Goal: Find specific page/section: Find specific page/section

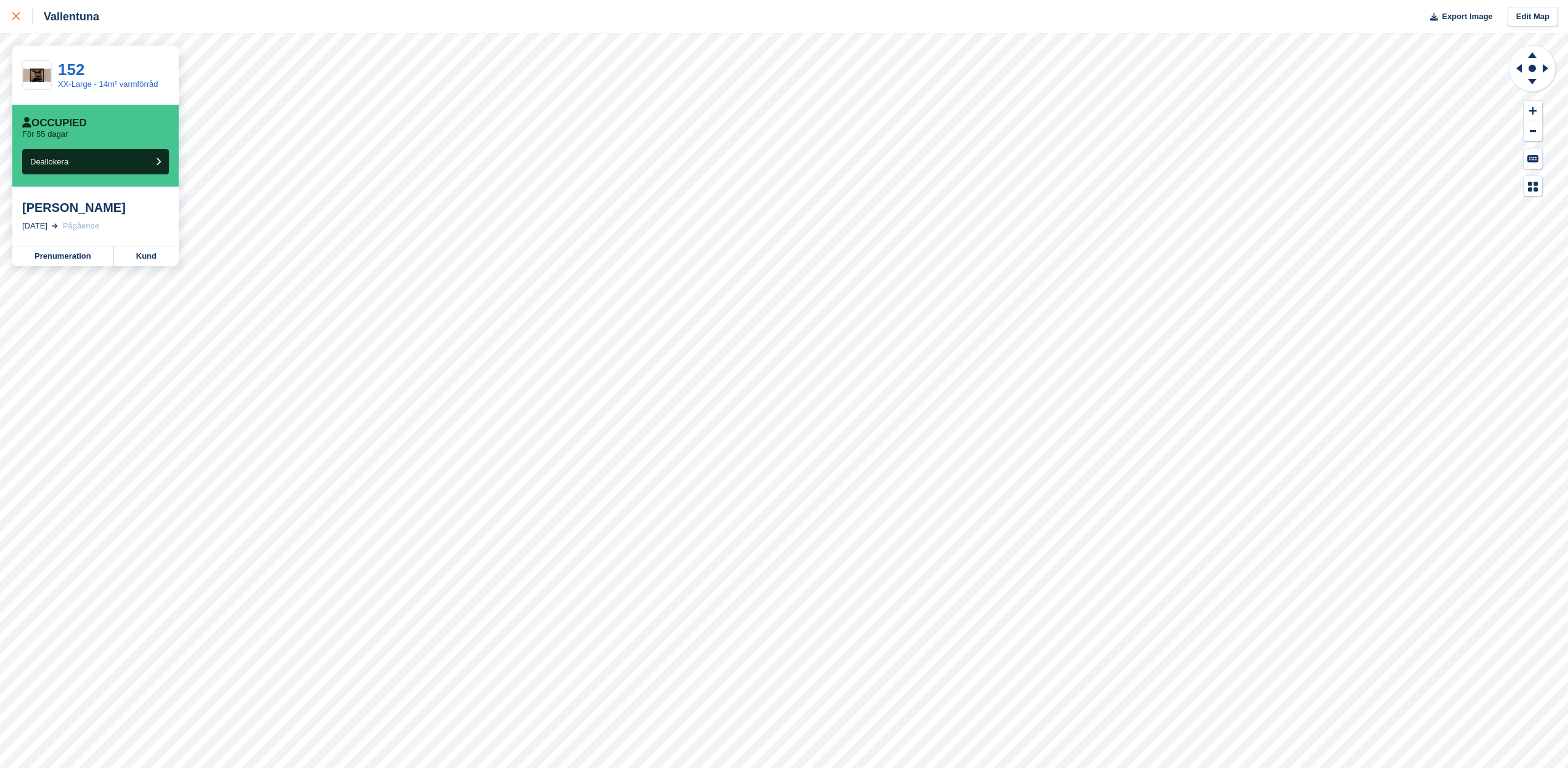
click at [16, 16] on icon at bounding box center [16, 16] width 7 height 7
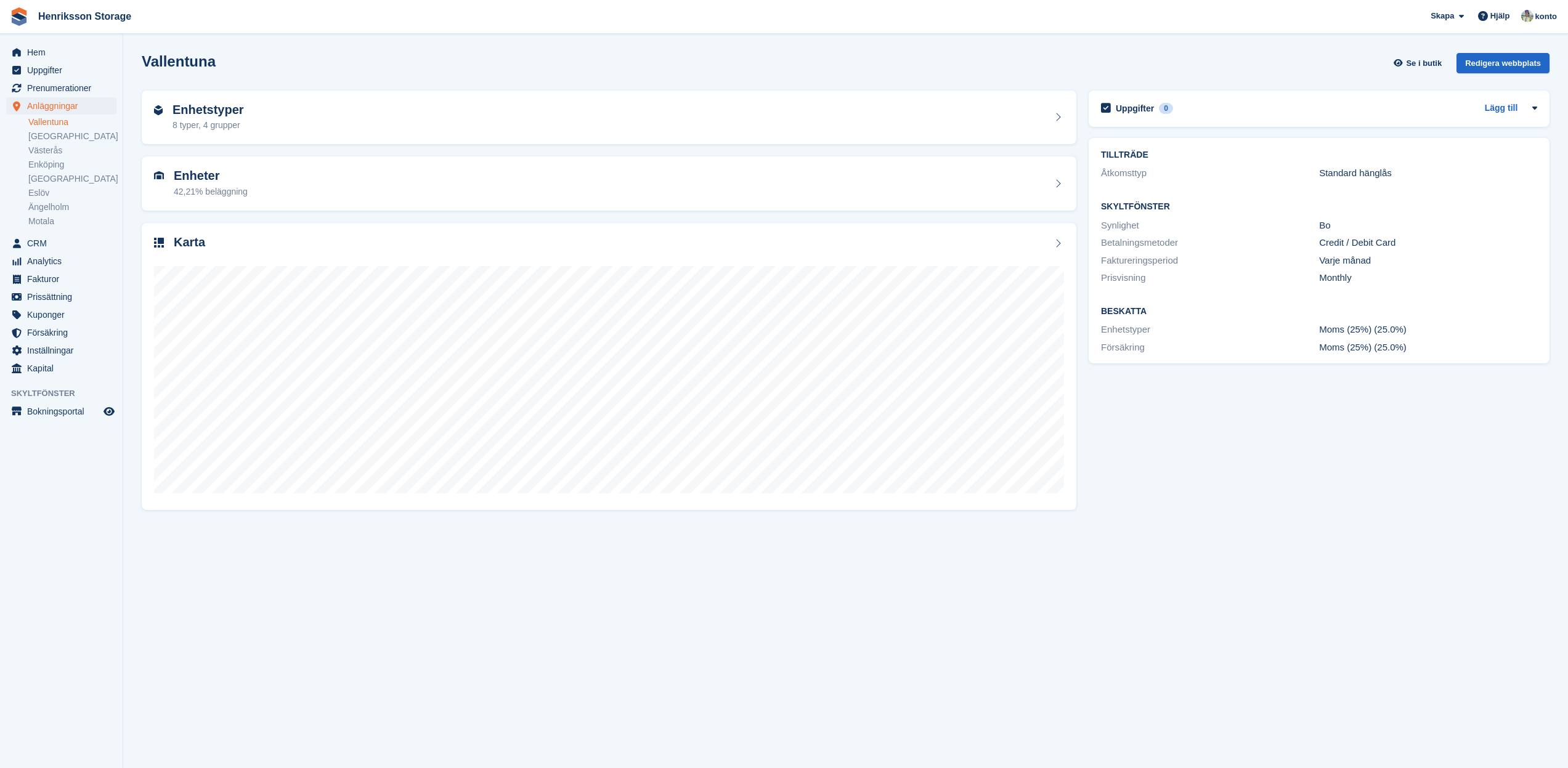
click at [55, 107] on span "Anläggningar" at bounding box center [64, 105] width 74 height 17
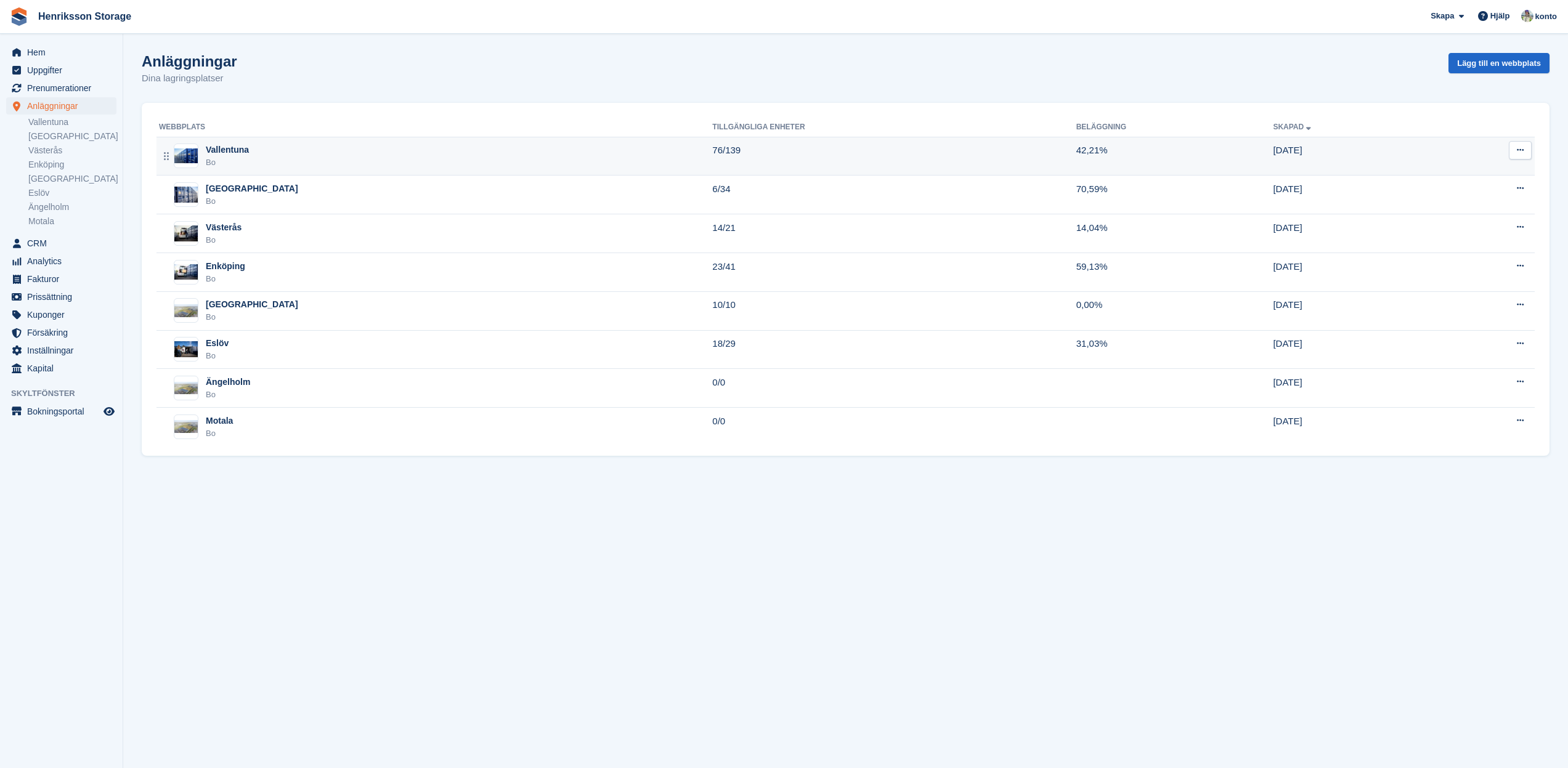
click at [233, 150] on div "Vallentuna" at bounding box center [227, 150] width 43 height 13
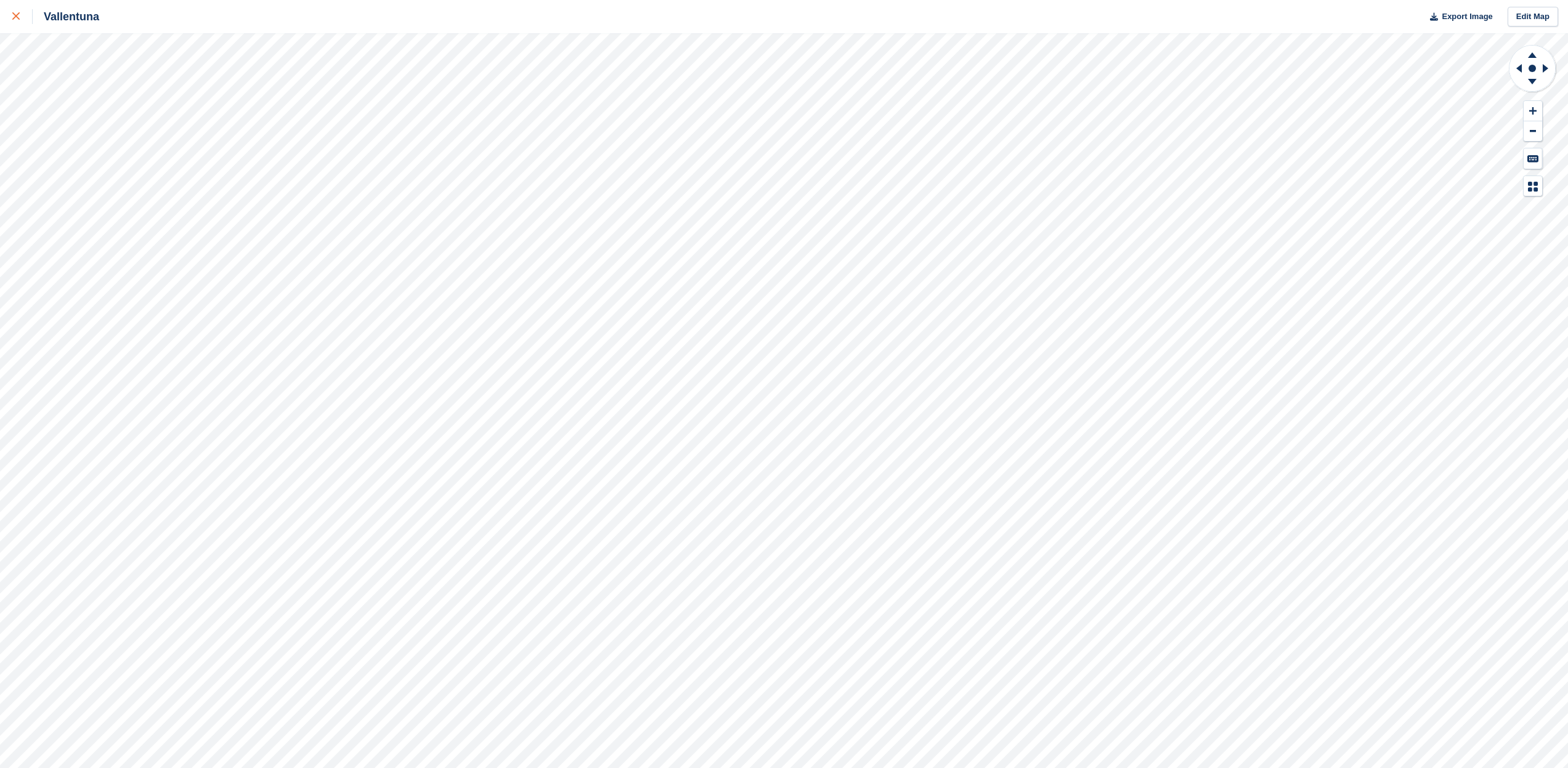
click at [7, 16] on link at bounding box center [16, 16] width 32 height 33
click at [10, 13] on link at bounding box center [16, 16] width 32 height 33
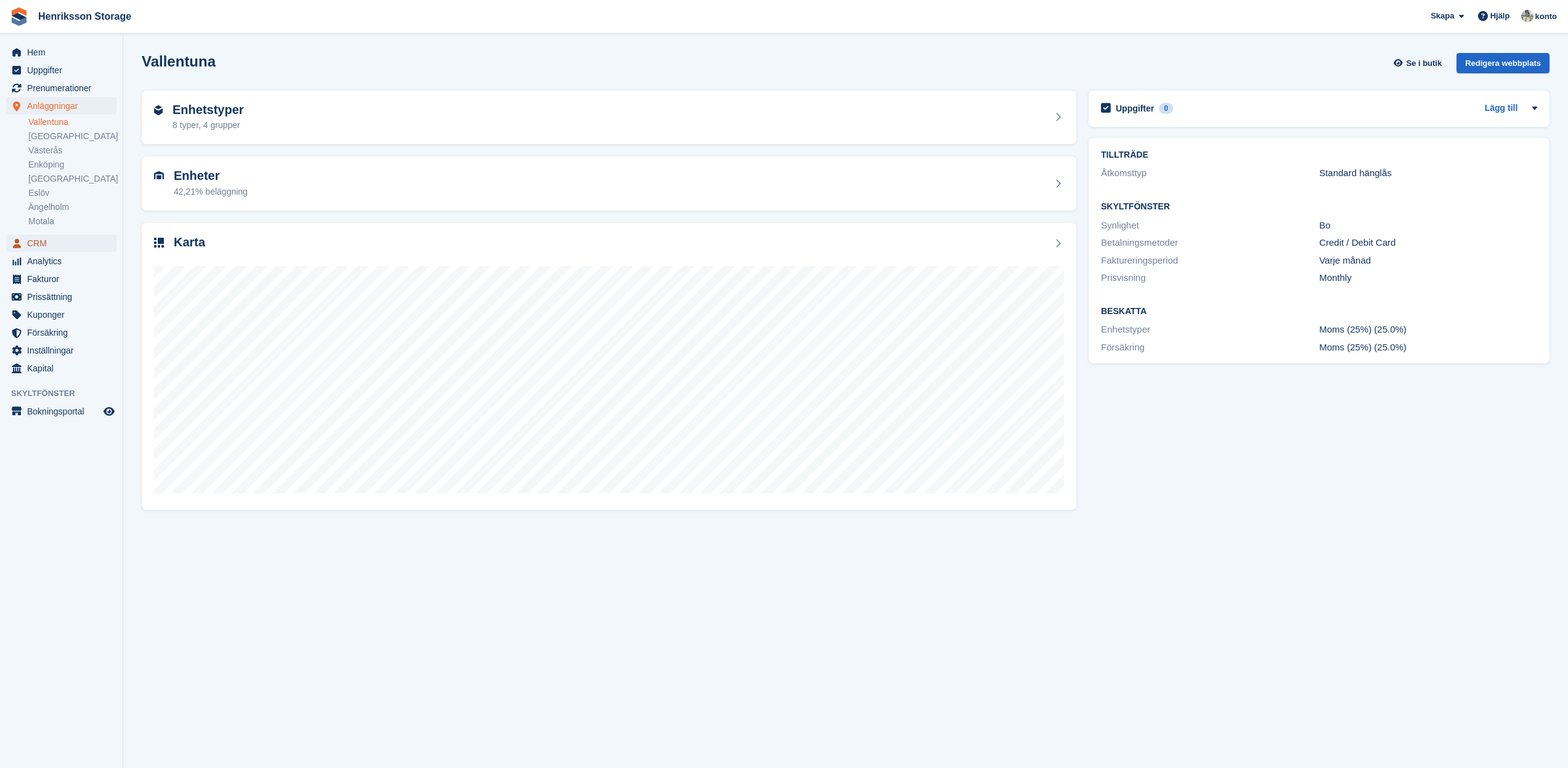
click at [51, 244] on span "CRM" at bounding box center [64, 243] width 74 height 17
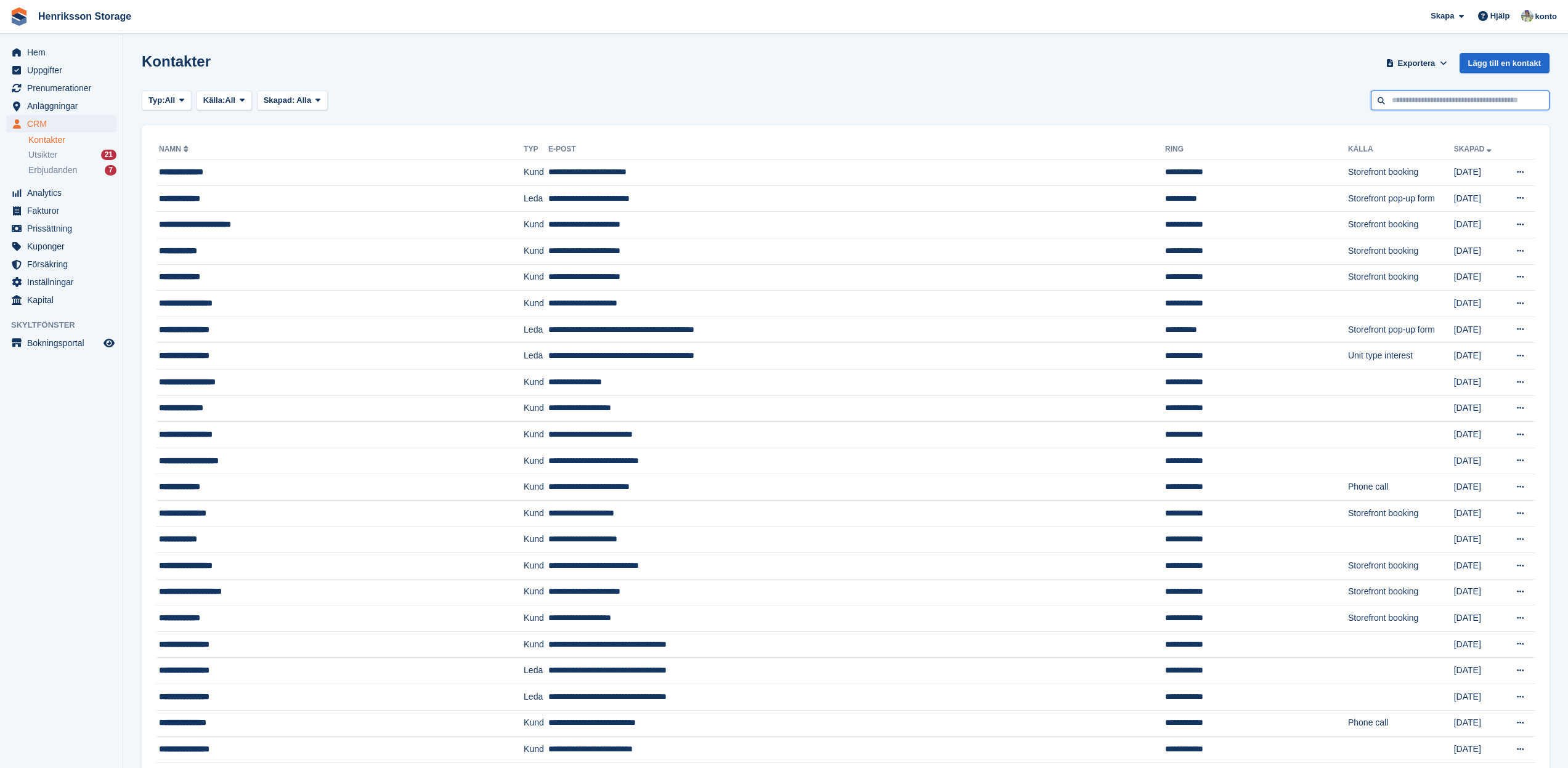
click at [1457, 99] on input "text" at bounding box center [1460, 101] width 179 height 21
type input "******"
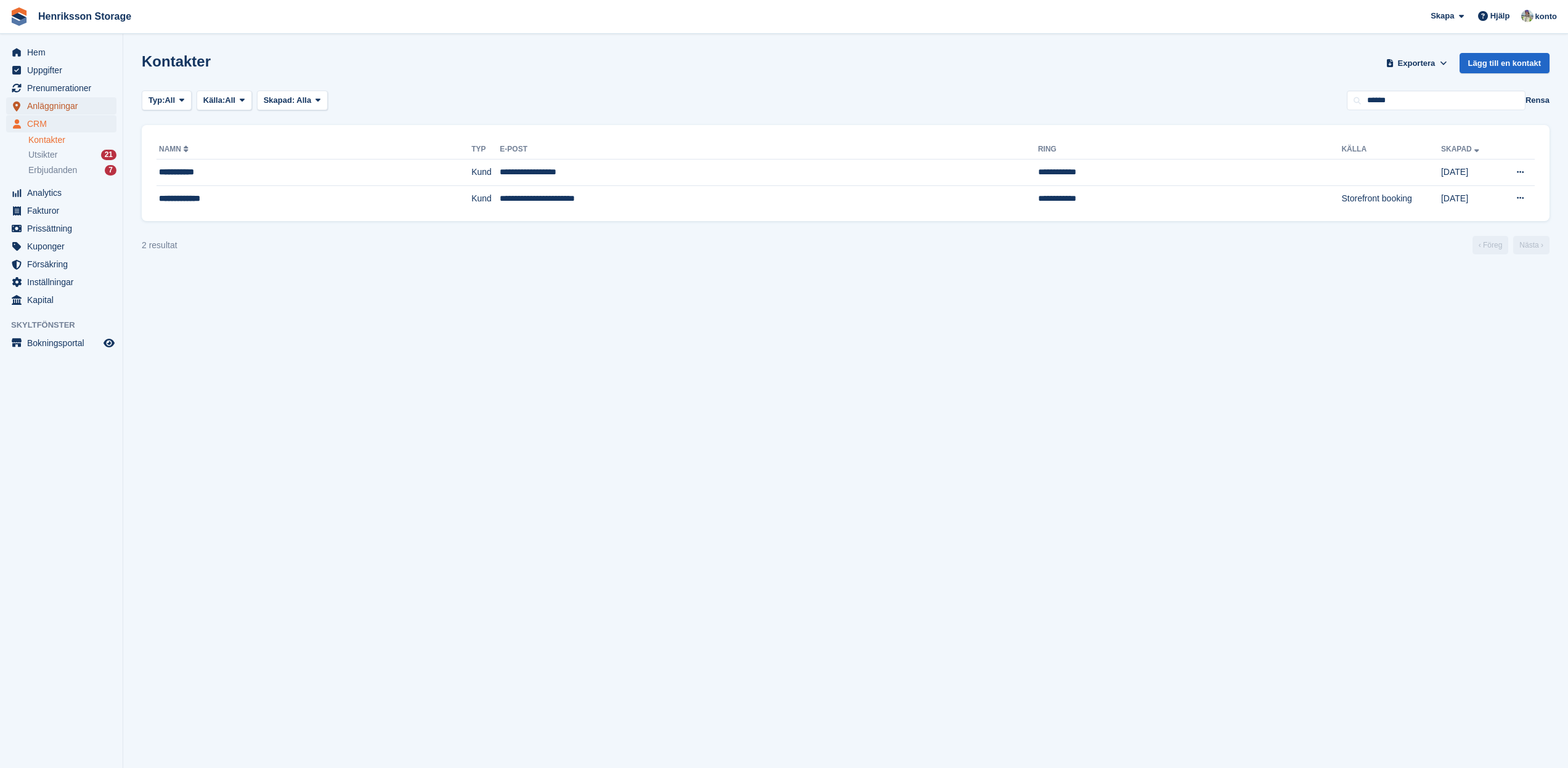
click at [64, 109] on span "Anläggningar" at bounding box center [64, 105] width 74 height 17
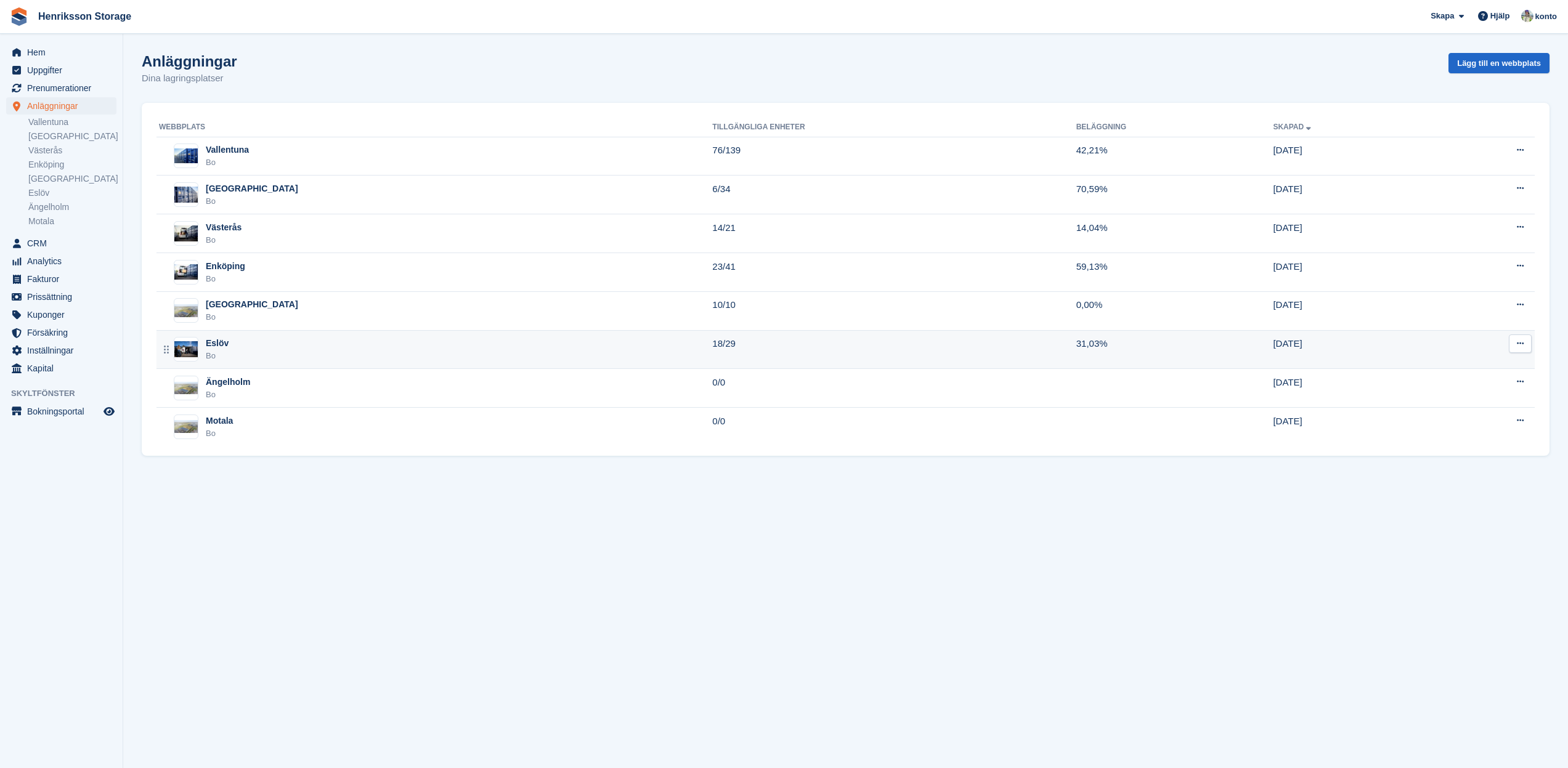
click at [221, 343] on div "Eslöv" at bounding box center [217, 344] width 23 height 13
